Goal: Communication & Community: Answer question/provide support

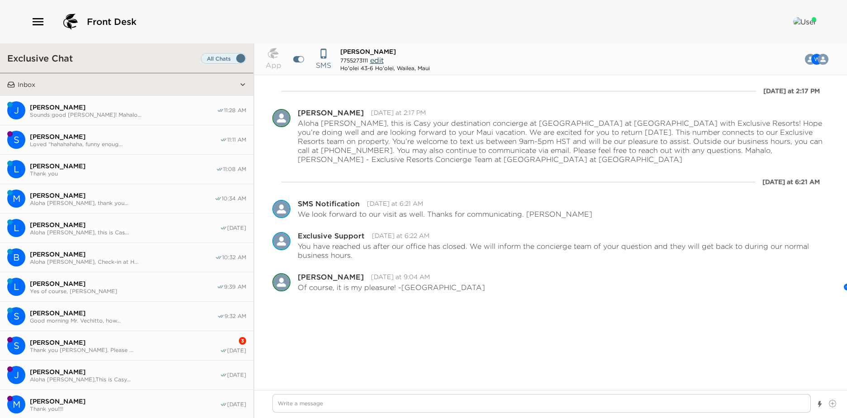
click at [104, 166] on span "[PERSON_NAME]" at bounding box center [123, 166] width 186 height 8
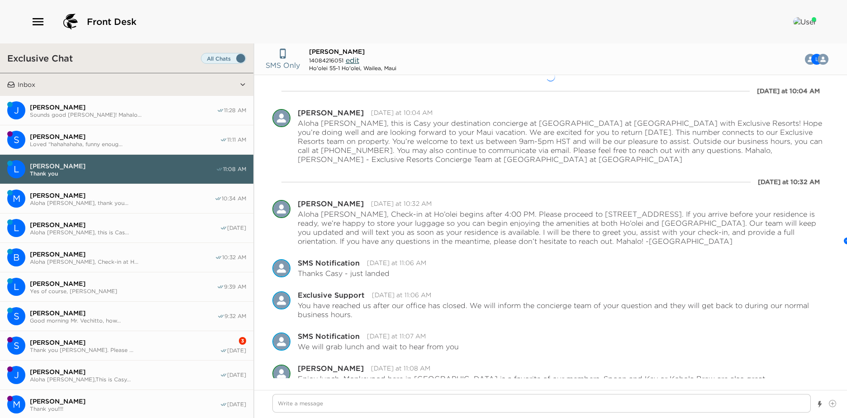
scroll to position [62, 0]
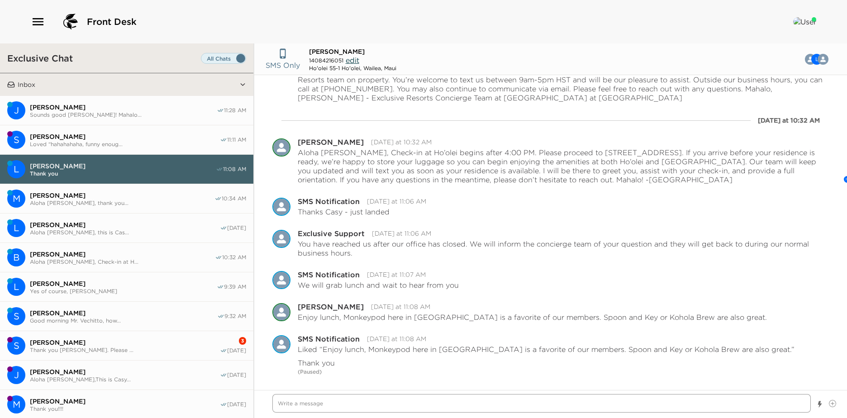
click at [321, 404] on textarea "Write a message" at bounding box center [541, 403] width 538 height 19
type textarea "x"
type textarea "A"
type textarea "x"
type textarea "Al"
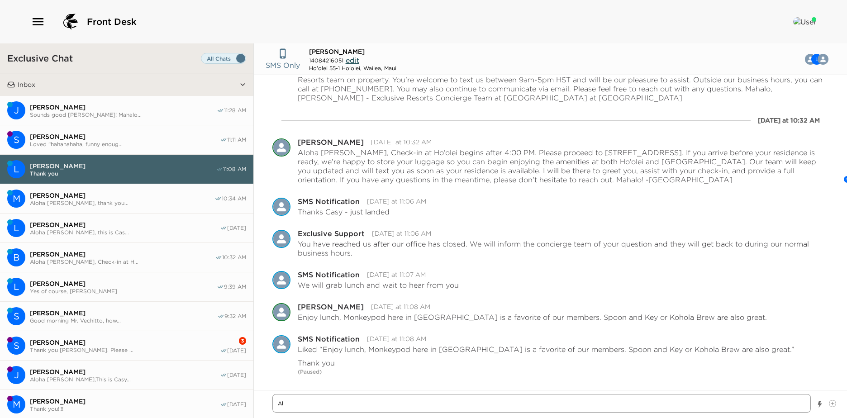
type textarea "x"
type textarea "Alo"
type textarea "x"
type textarea "Aloh"
type textarea "x"
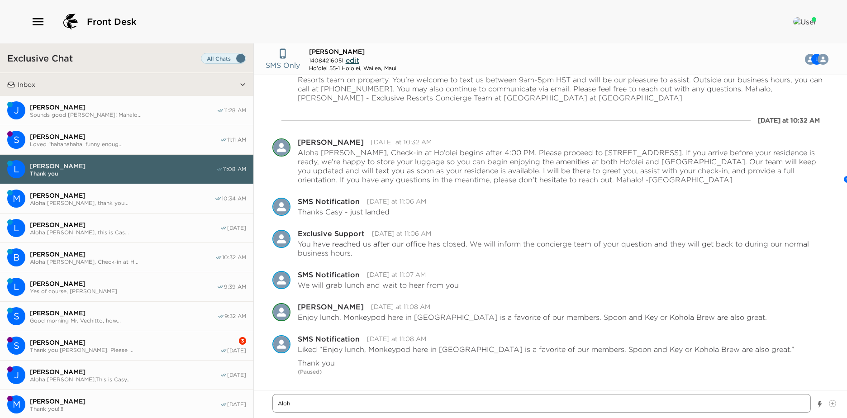
type textarea "Aloha"
type textarea "x"
type textarea "Aloha"
type textarea "x"
type textarea "Aloha M"
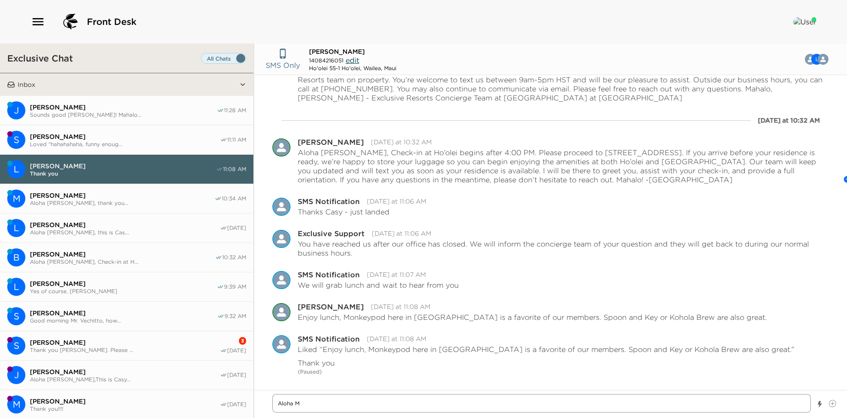
type textarea "x"
type textarea "Aloha Mr"
type textarea "x"
type textarea "Aloha M"
type textarea "x"
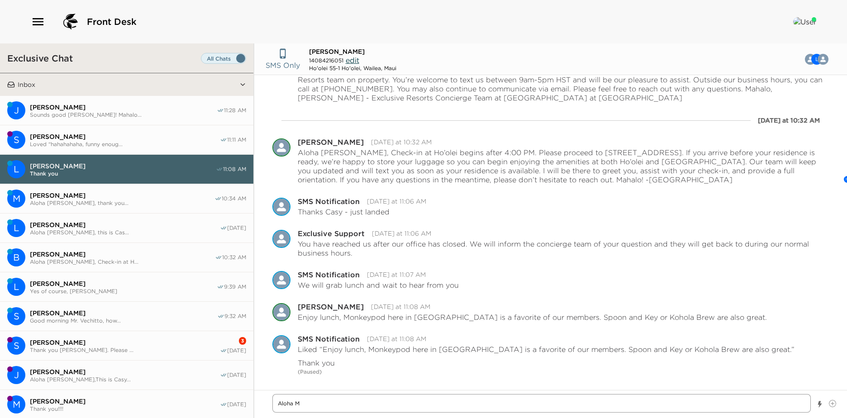
type textarea "Aloha Ms"
type textarea "x"
type textarea "Aloha Ms."
type textarea "x"
type textarea "Aloha Ms"
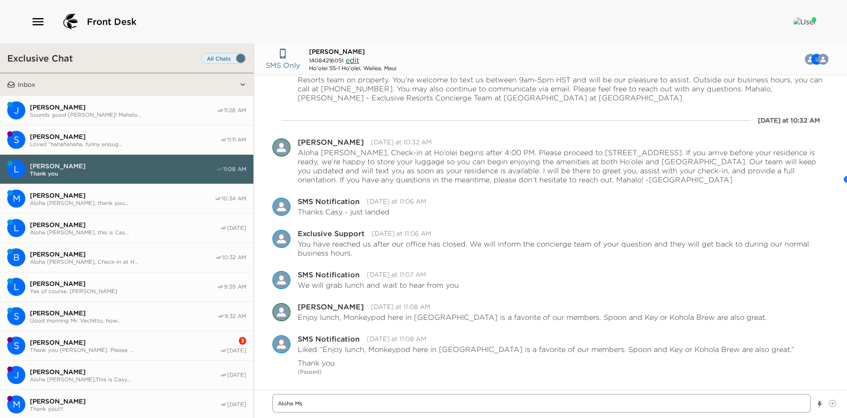
type textarea "x"
type textarea "Aloha M"
type textarea "x"
type textarea "Aloha Mr"
type textarea "x"
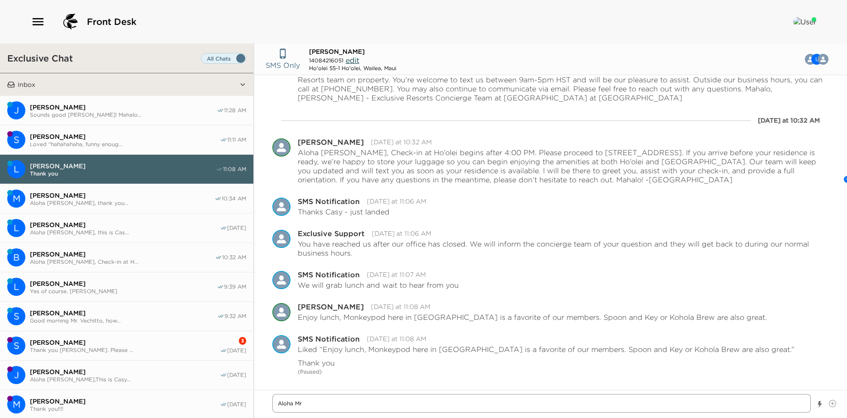
type textarea "Aloha Mr."
type textarea "x"
type textarea "Aloha Mr"
type textarea "x"
type textarea "Aloha Mrs"
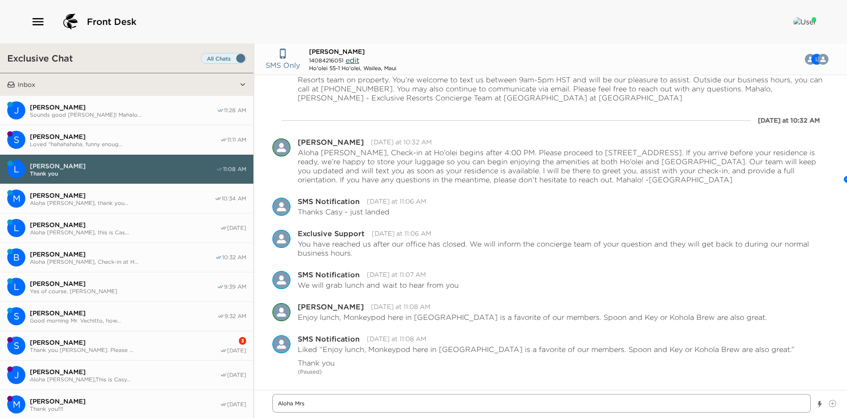
type textarea "x"
type textarea "Aloha Mrs"
type textarea "x"
type textarea "Aloha Mrs"
type textarea "x"
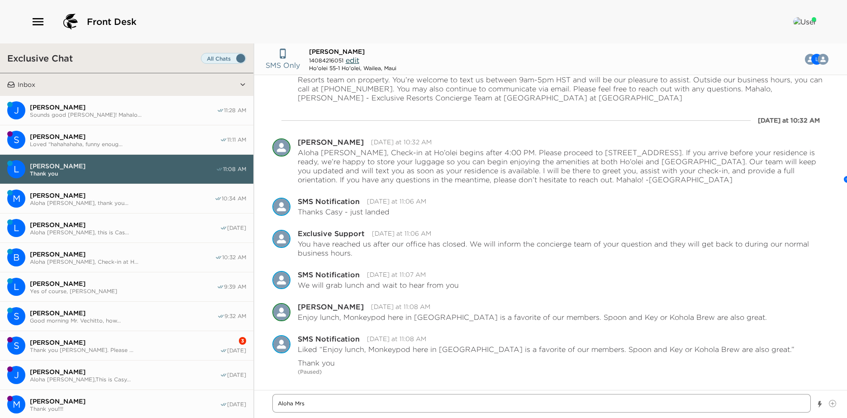
type textarea "Aloha Mrs."
type textarea "x"
type textarea "Aloha Mrs."
type textarea "x"
type textarea "Aloha Mrs. R"
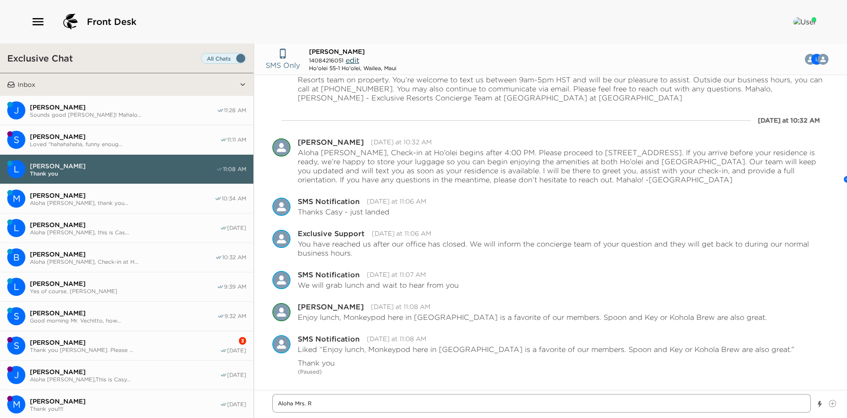
type textarea "x"
type textarea "Aloha Mrs. Ro"
type textarea "x"
type textarea "Aloha Mrs. Ros"
type textarea "x"
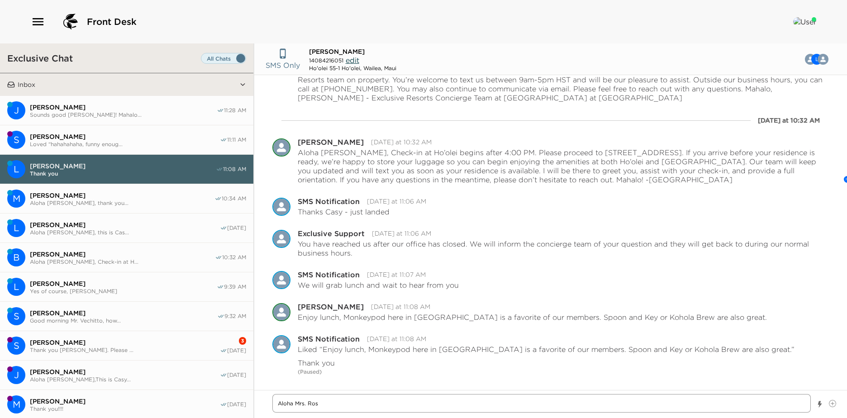
type textarea "Aloha [PERSON_NAME]"
type textarea "x"
type textarea "Aloha [PERSON_NAME]"
type textarea "x"
type textarea "Aloha Mrs. Rosenl"
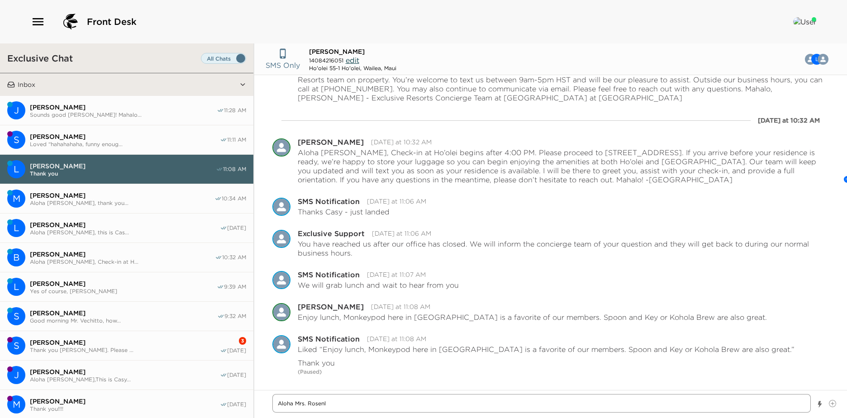
type textarea "x"
type textarea "Aloha Mrs. Rosenlu"
type textarea "x"
type textarea "Aloha Mrs. Rosenlun"
type textarea "x"
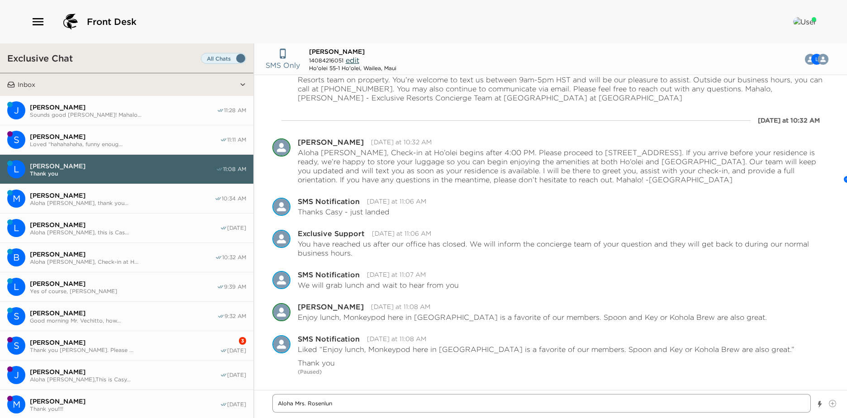
type textarea "Aloha [PERSON_NAME]"
type textarea "x"
type textarea "Aloha [PERSON_NAME],"
type textarea "x"
type textarea "Aloha [PERSON_NAME],"
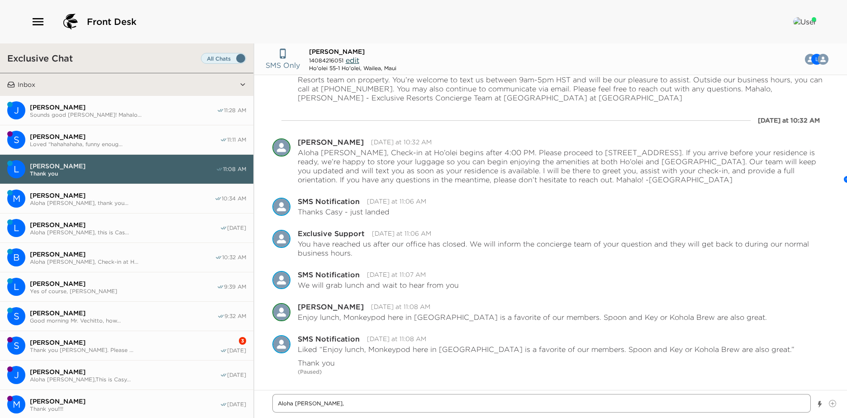
type textarea "x"
type textarea "Aloha [PERSON_NAME]"
type textarea "x"
type textarea "Aloha [PERSON_NAME]"
type textarea "x"
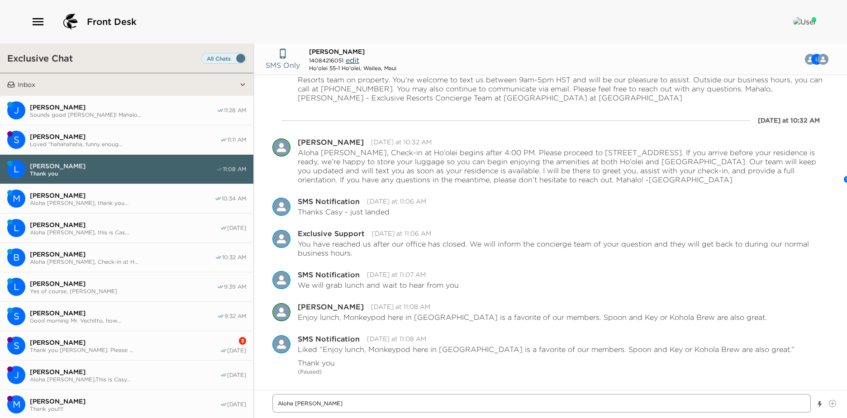
type textarea "Aloha [PERSON_NAME], you"
type textarea "x"
type textarea "Aloha [PERSON_NAME], you"
type textarea "x"
type textarea "Aloha [PERSON_NAME], you"
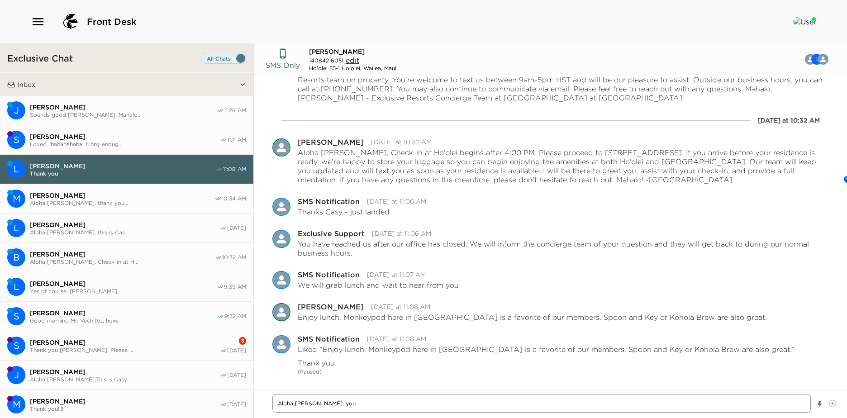
type textarea "x"
type textarea "Aloha [PERSON_NAME], your"
type textarea "x"
type textarea "Aloha [PERSON_NAME], your"
type textarea "x"
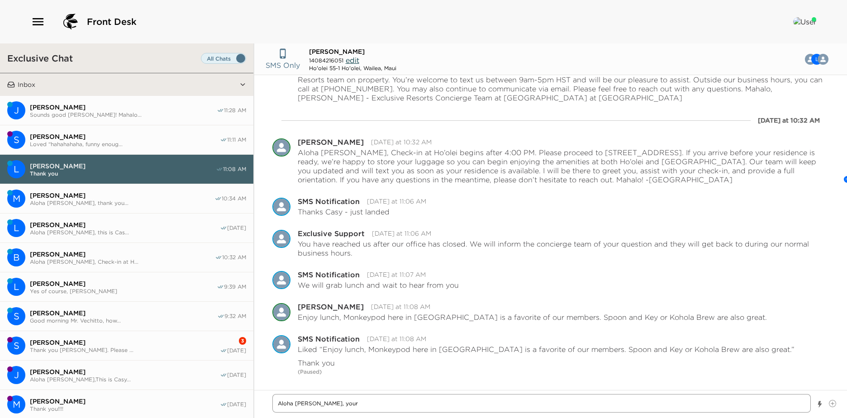
type textarea "Aloha [PERSON_NAME], your r"
type textarea "x"
type textarea "Aloha [PERSON_NAME], your re"
type textarea "x"
type textarea "Aloha [PERSON_NAME], your res"
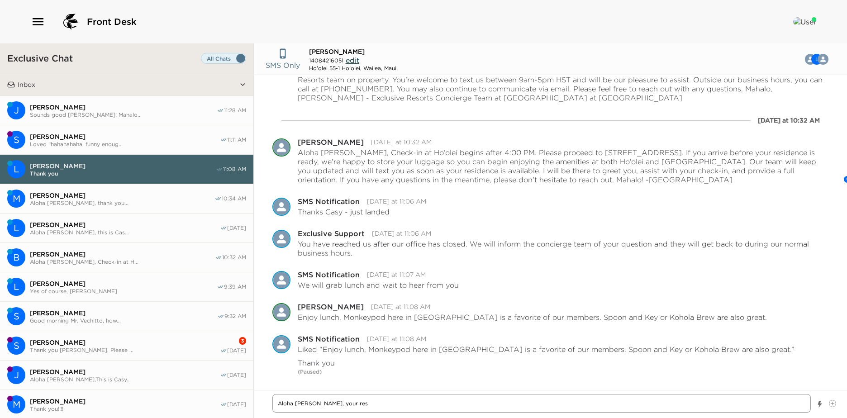
type textarea "x"
type textarea "Aloha [PERSON_NAME], your resi"
type textarea "x"
type textarea "Aloha [PERSON_NAME], your resid"
type textarea "x"
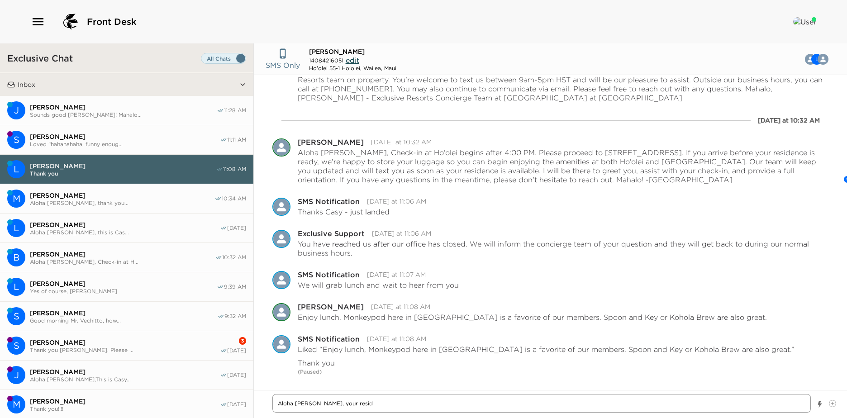
type textarea "Aloha [PERSON_NAME], your reside"
type textarea "x"
type textarea "Aloha [PERSON_NAME], your residen"
type textarea "x"
type textarea "Aloha [PERSON_NAME], your residenc"
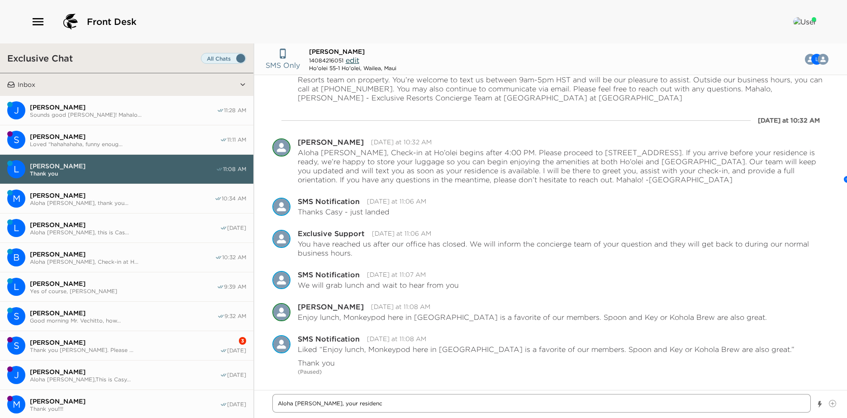
type textarea "x"
type textarea "Aloha [PERSON_NAME], your residence"
type textarea "x"
type textarea "Aloha [PERSON_NAME], your residence"
type textarea "x"
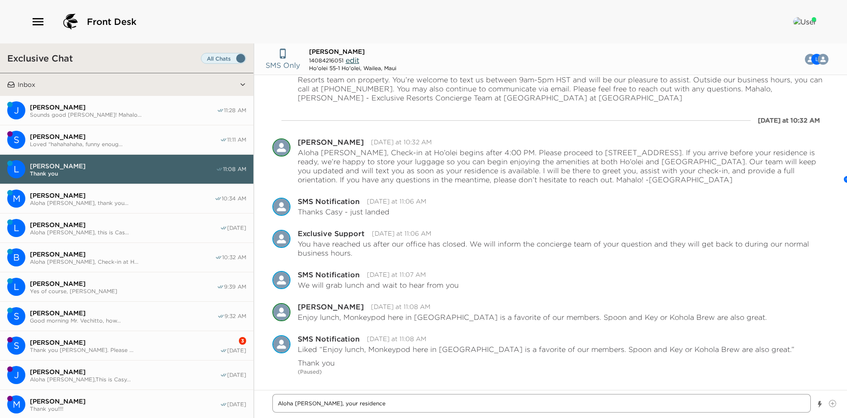
type textarea "Aloha [PERSON_NAME], your residence i"
type textarea "x"
type textarea "Aloha [PERSON_NAME], your residence is"
type textarea "x"
type textarea "Aloha [PERSON_NAME], your residence is"
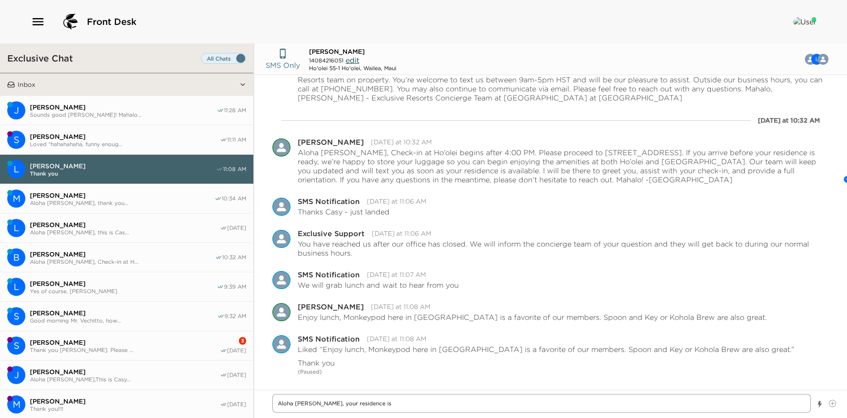
type textarea "x"
type textarea "Aloha [PERSON_NAME], your residence is n"
type textarea "x"
type textarea "Aloha [PERSON_NAME], your residence is no"
type textarea "x"
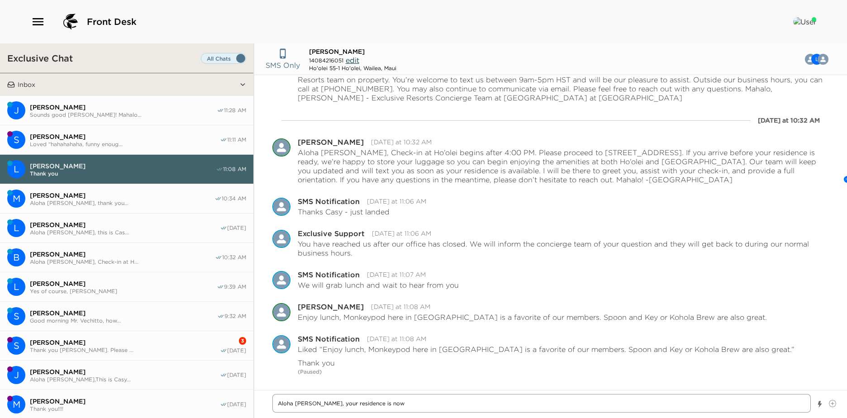
type textarea "Aloha [PERSON_NAME], your residence is now"
type textarea "x"
type textarea "Aloha [PERSON_NAME], your residence is now r"
type textarea "x"
type textarea "Aloha [PERSON_NAME], your residence is now re"
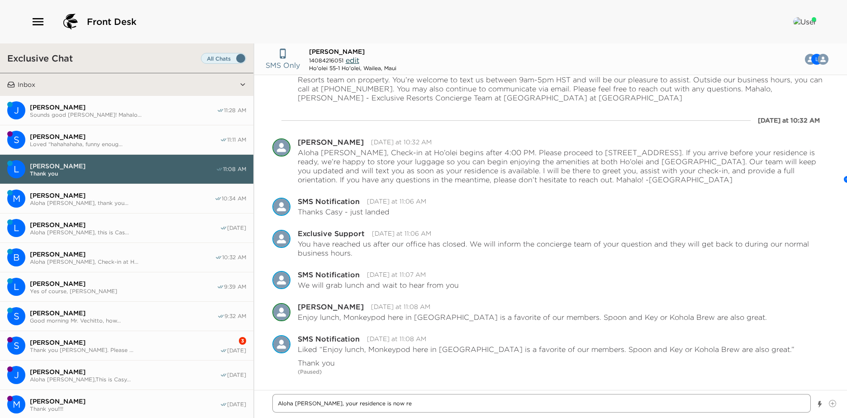
type textarea "x"
type textarea "Aloha [PERSON_NAME], your residence is now rea"
type textarea "x"
type textarea "Aloha [PERSON_NAME], your residence is now read"
type textarea "x"
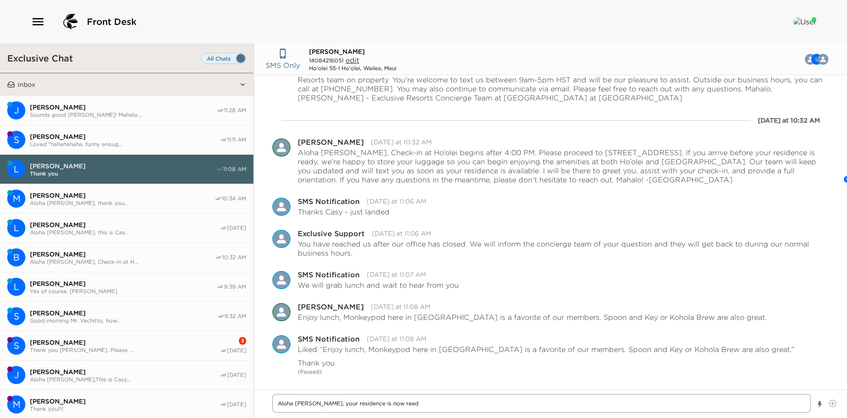
type textarea "Aloha [PERSON_NAME], your residence is now ready"
type textarea "x"
type textarea "Aloha [PERSON_NAME], your residence is now ready."
type textarea "x"
type textarea "Aloha [PERSON_NAME], your residence is now ready."
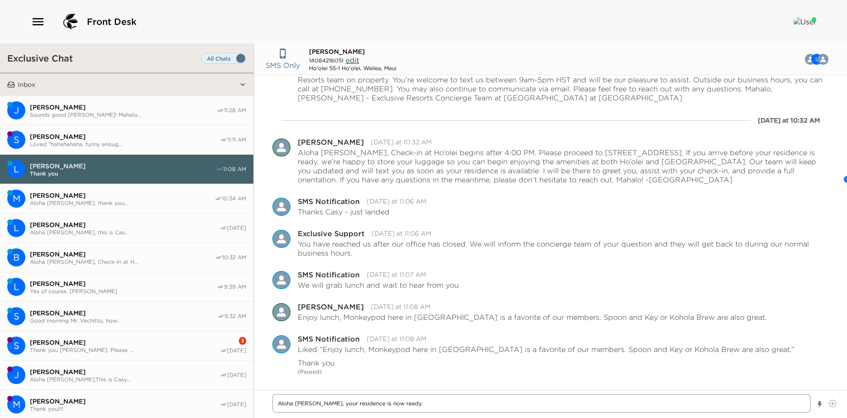
type textarea "x"
type textarea "Aloha [PERSON_NAME], your residence is now ready. PL"
type textarea "x"
type textarea "Aloha [PERSON_NAME], your residence is now ready. PLe"
type textarea "x"
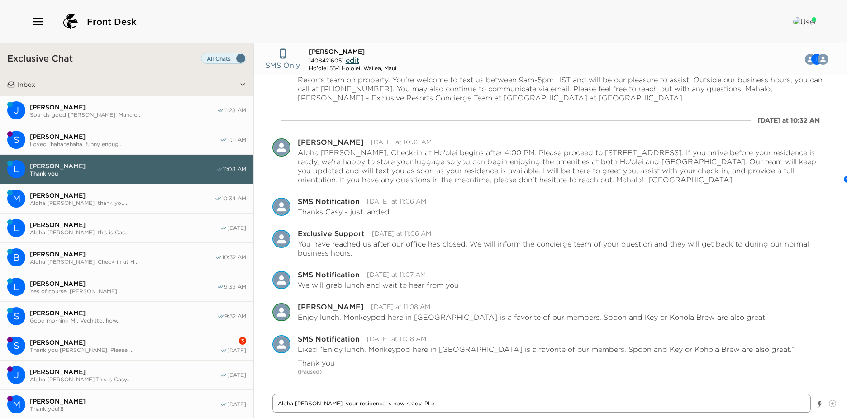
type textarea "Aloha [PERSON_NAME], your residence is now ready. PLea"
type textarea "x"
type textarea "Aloha [PERSON_NAME], your residence is now ready. PLeas"
type textarea "x"
type textarea "Aloha [PERSON_NAME], your residence is now ready. PLease"
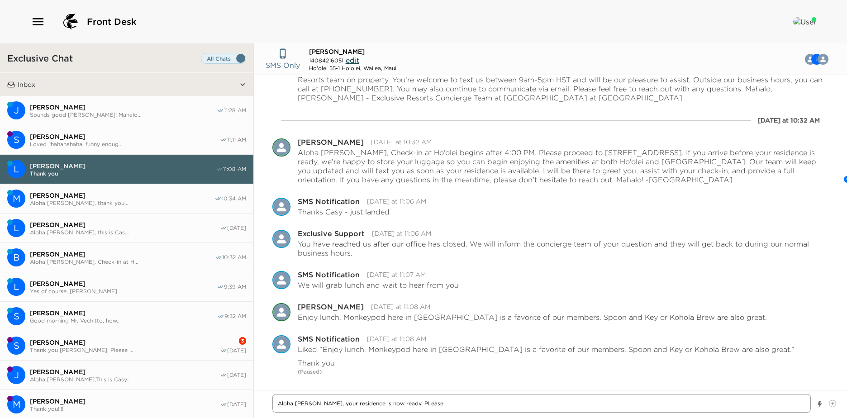
type textarea "x"
type textarea "Aloha [PERSON_NAME], your residence is now ready. PLease"
type textarea "x"
type textarea "Aloha [PERSON_NAME], your residence is now ready. PLease"
type textarea "x"
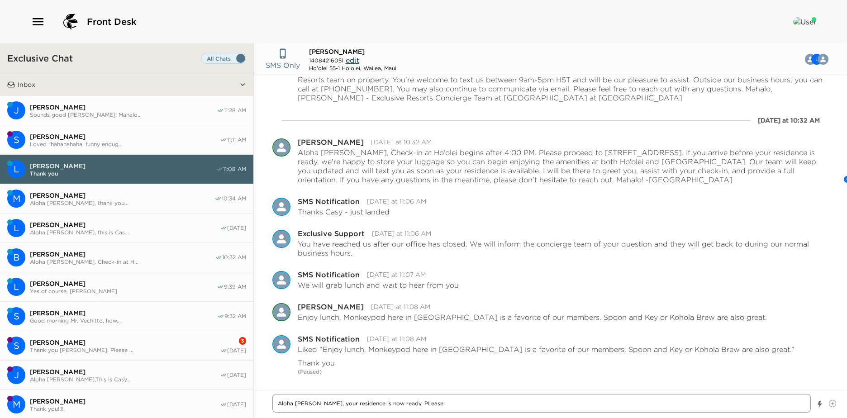
type textarea "Aloha [PERSON_NAME], your residence is now ready. PLeas"
type textarea "x"
type textarea "Aloha [PERSON_NAME], your residence is now ready. PLea"
type textarea "x"
type textarea "Aloha [PERSON_NAME], your residence is now ready. PLe"
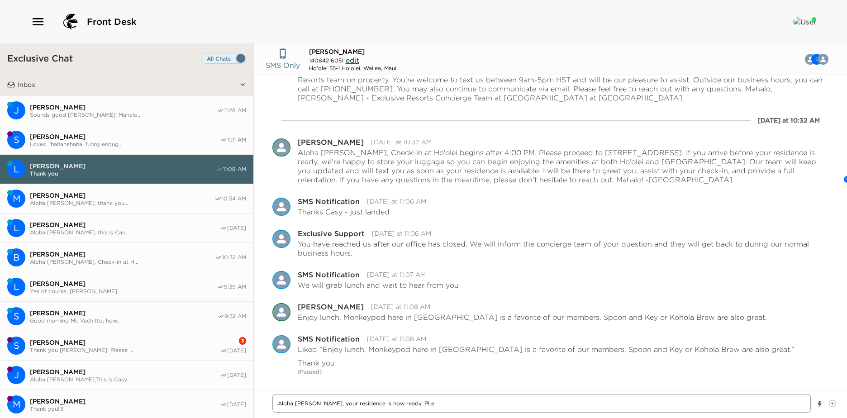
type textarea "x"
type textarea "Aloha [PERSON_NAME], your residence is now ready. PL"
type textarea "x"
type textarea "Aloha [PERSON_NAME], your residence is now ready. P"
type textarea "x"
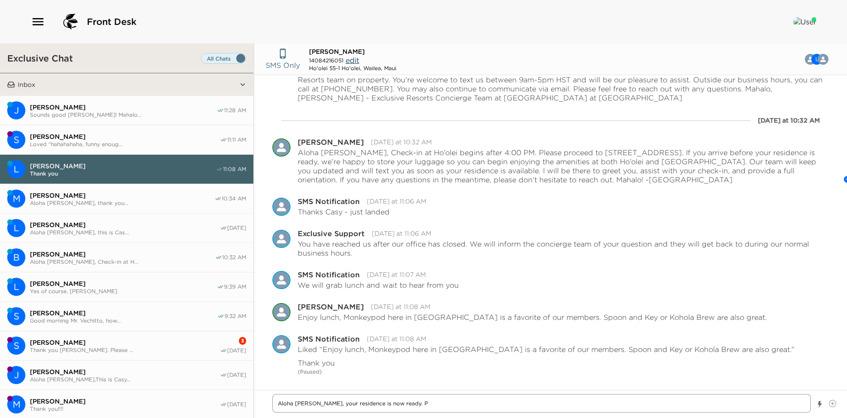
type textarea "Aloha [PERSON_NAME], your residence is now ready. Pl"
type textarea "x"
type textarea "Aloha [PERSON_NAME], your residence is now ready. Ple"
type textarea "x"
type textarea "Aloha [PERSON_NAME], your residence is now ready. [GEOGRAPHIC_DATA]"
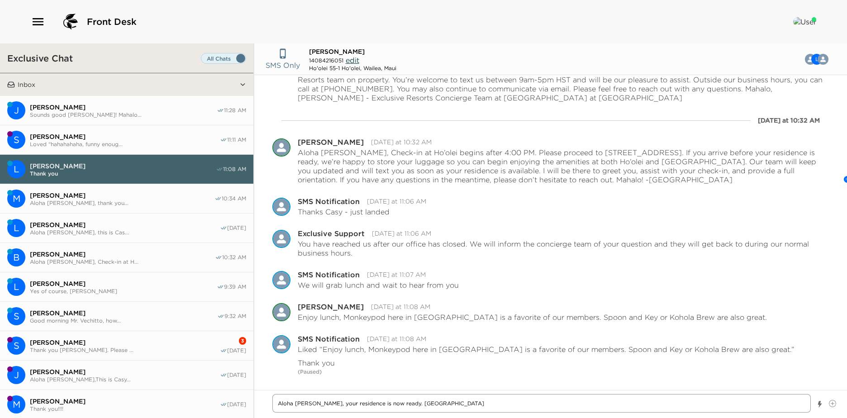
type textarea "x"
type textarea "Aloha [PERSON_NAME], your residence is now ready. Pleas"
type textarea "x"
type textarea "Aloha [PERSON_NAME], your residence is now ready. Please"
type textarea "x"
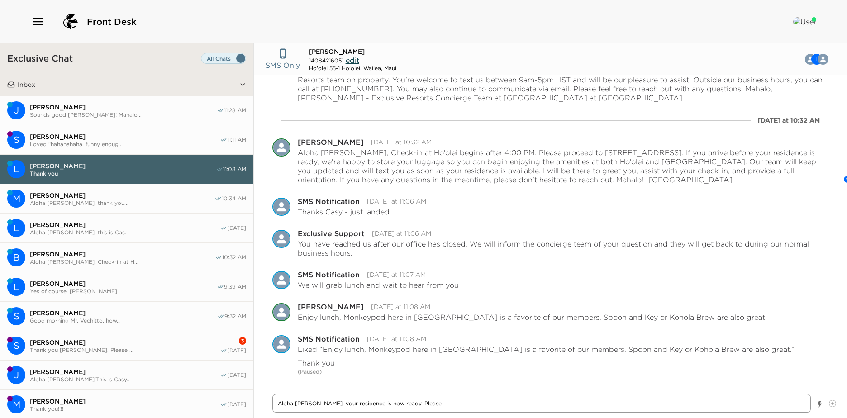
type textarea "Aloha [PERSON_NAME], your residence is now ready. Please"
type textarea "x"
type textarea "Aloha [PERSON_NAME], your residence is now ready. Please c"
type textarea "x"
type textarea "Aloha [PERSON_NAME], your residence is now ready. Please ch"
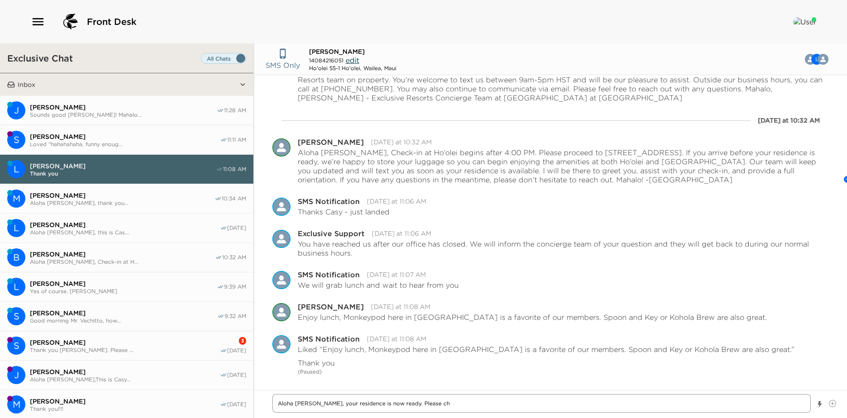
type textarea "x"
type textarea "Aloha [PERSON_NAME], your residence is now ready. Please che"
type textarea "x"
type textarea "Aloha [PERSON_NAME], your residence is now ready. Please chec"
type textarea "x"
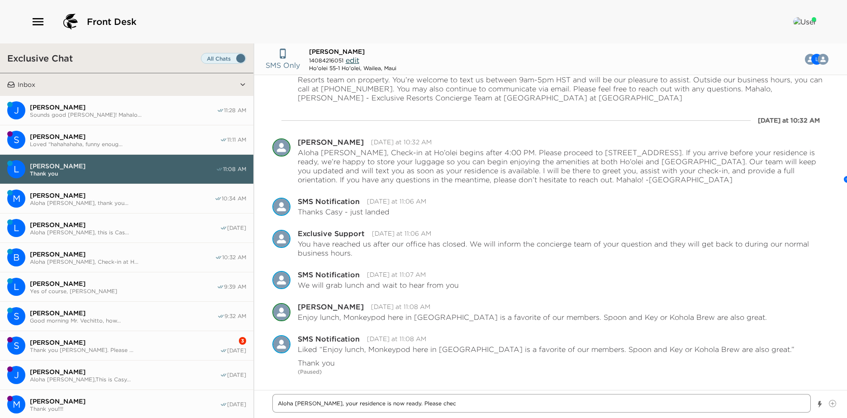
type textarea "Aloha [PERSON_NAME], your residence is now ready. Please check"
type textarea "x"
type textarea "Aloha [PERSON_NAME], your residence is now ready. Please check"
type textarea "x"
type textarea "Aloha [PERSON_NAME], your residence is now ready. Please check i"
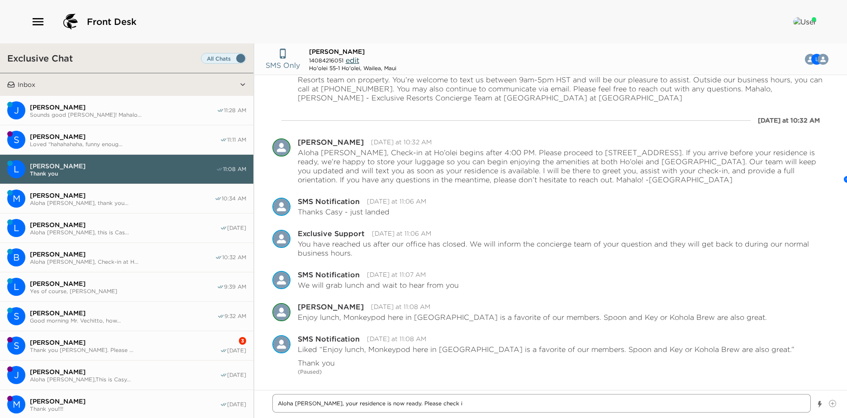
type textarea "x"
type textarea "Aloha [PERSON_NAME], your residence is now ready. Please check in"
type textarea "x"
type textarea "Aloha [PERSON_NAME], your residence is now ready. Please check in"
type textarea "x"
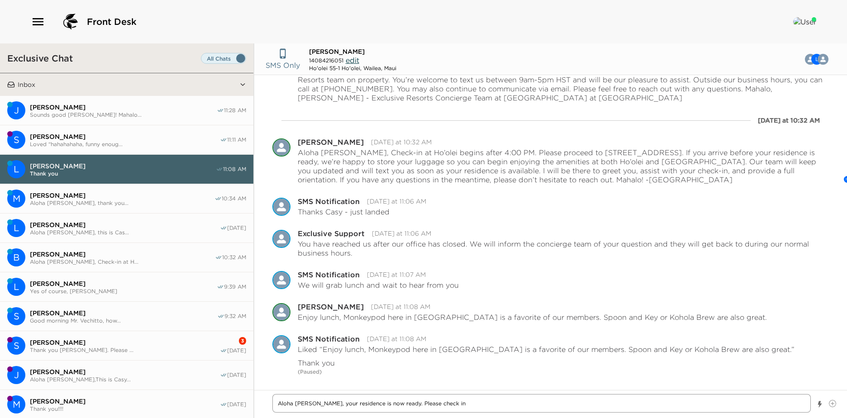
type textarea "Aloha [PERSON_NAME], your residence is now ready. Please check in a"
type textarea "x"
type textarea "Aloha [PERSON_NAME], your residence is now ready. Please check in at"
type textarea "x"
type textarea "Aloha [PERSON_NAME], your residence is now ready. Please check in at"
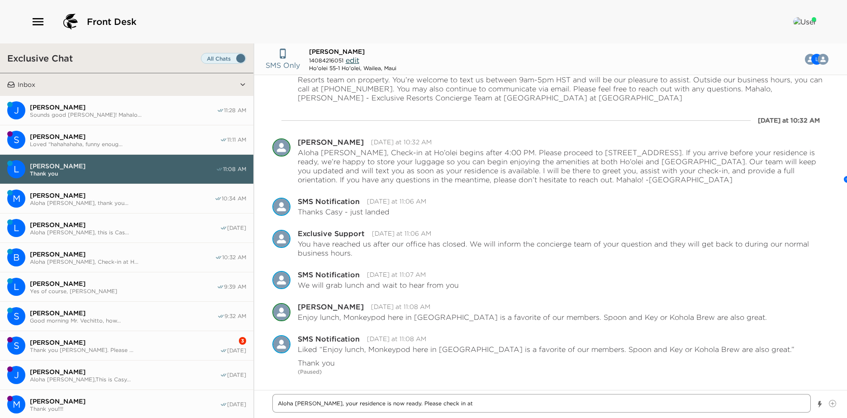
type textarea "x"
type textarea "Aloha [PERSON_NAME], your residence is now ready. Please check in at"
type textarea "x"
type textarea "Aloha [PERSON_NAME], your residence is now ready. Please check in a"
type textarea "x"
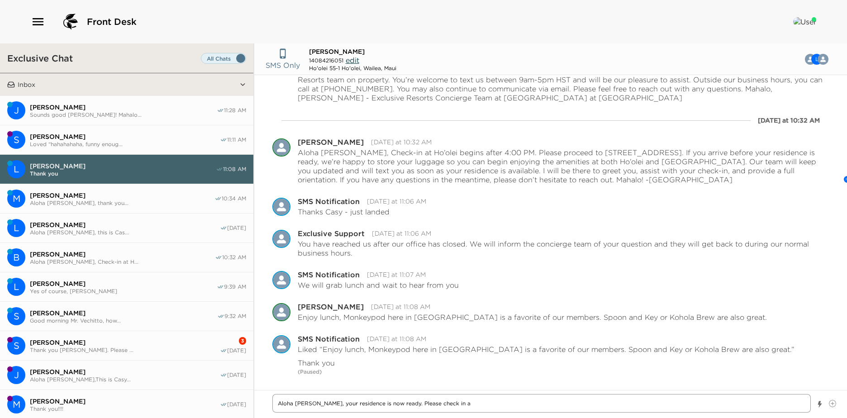
type textarea "Aloha [PERSON_NAME], your residence is now ready. Please check in"
type textarea "x"
type textarea "Aloha [PERSON_NAME], your residence is now ready. Please check in"
type textarea "x"
type textarea "Aloha [PERSON_NAME], your residence is now ready. Please check i"
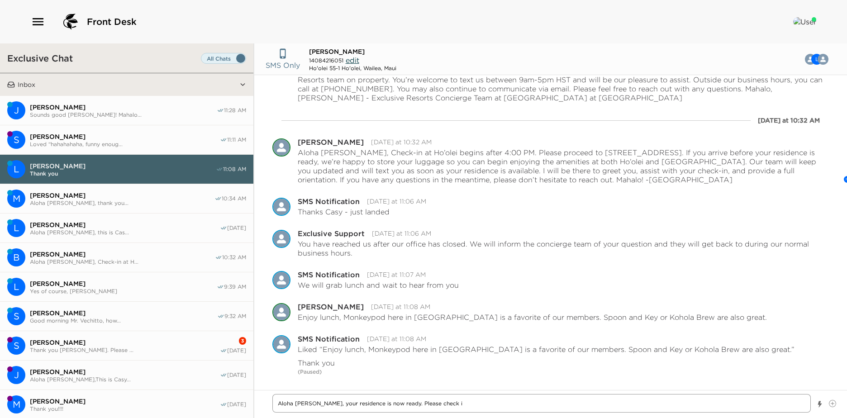
type textarea "x"
type textarea "Aloha [PERSON_NAME], your residence is now ready. Please check"
type textarea "x"
type textarea "Aloha [PERSON_NAME], your residence is now ready. Please check"
type textarea "x"
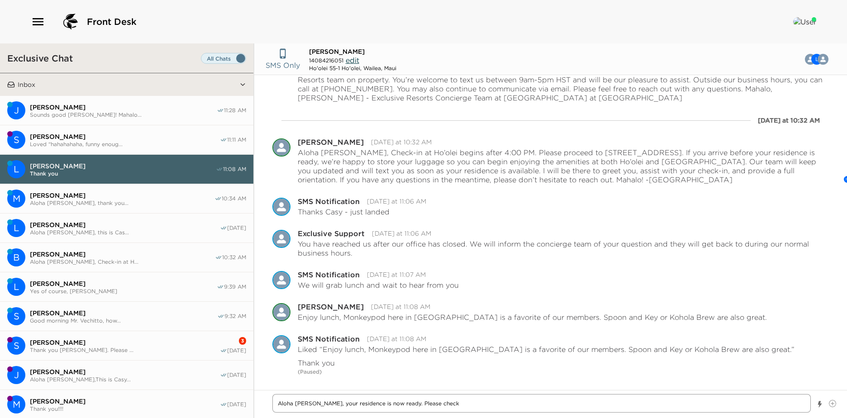
type textarea "Aloha [PERSON_NAME], your residence is now ready. Please chec"
click at [351, 405] on textarea "Aloha [PERSON_NAME], your residence is now ready. I will be here at the recepti…" at bounding box center [541, 403] width 538 height 19
click at [764, 406] on textarea "Aloha [PERSON_NAME], the residence is now ready. I will be here at the receptio…" at bounding box center [541, 403] width 538 height 19
click at [737, 404] on textarea "Aloha [PERSON_NAME], the residence is now ready. I will be here at the receptio…" at bounding box center [541, 403] width 538 height 19
drag, startPoint x: 338, startPoint y: 404, endPoint x: 353, endPoint y: 405, distance: 14.5
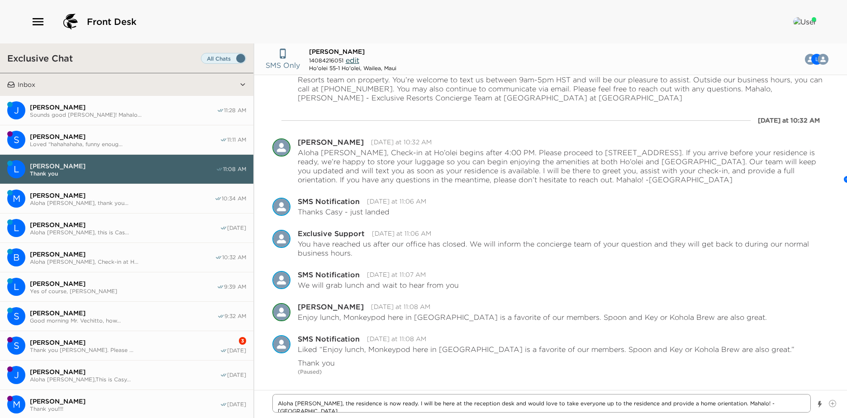
click at [340, 403] on textarea "Aloha [PERSON_NAME], the residence is now ready. I will be here at the receptio…" at bounding box center [541, 403] width 538 height 19
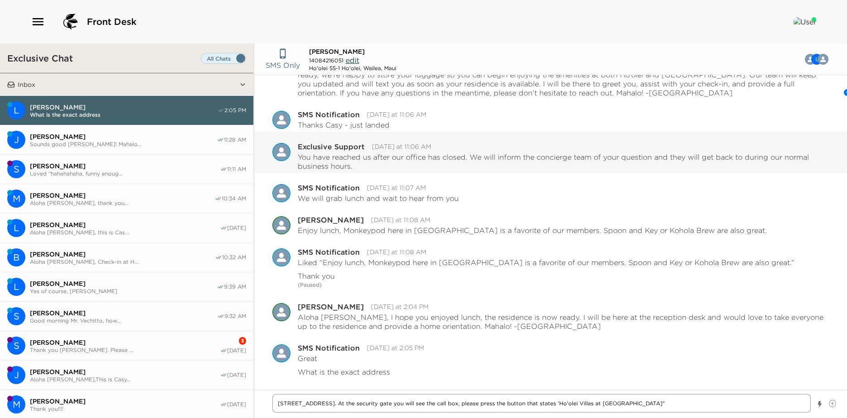
scroll to position [162, 0]
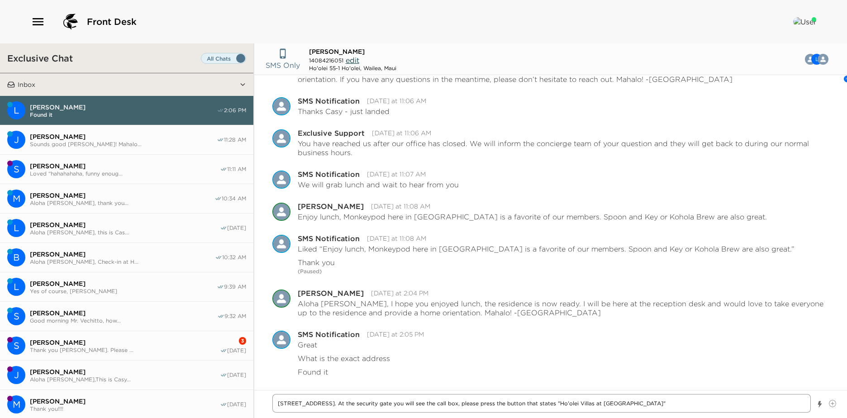
click at [693, 400] on textarea "[STREET_ADDRESS]. At the security gate you will see the call box, please press …" at bounding box center [541, 403] width 538 height 19
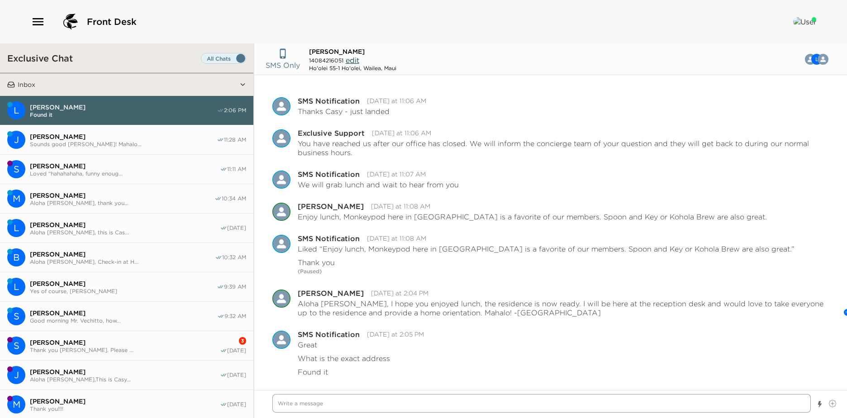
scroll to position [203, 0]
